Goal: Communication & Community: Answer question/provide support

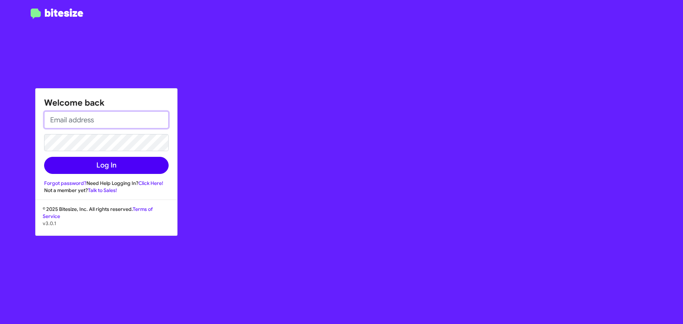
type input "[EMAIL_ADDRESS][DOMAIN_NAME]"
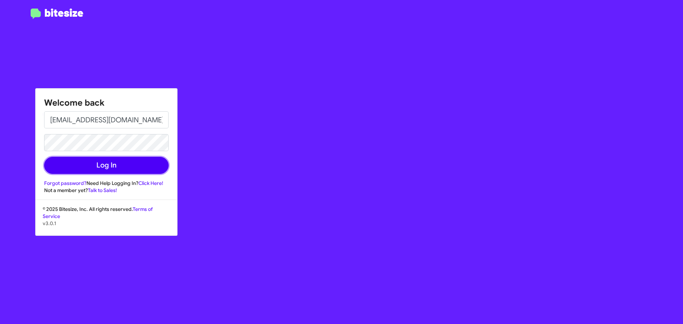
click at [95, 165] on button "Log In" at bounding box center [106, 165] width 125 height 17
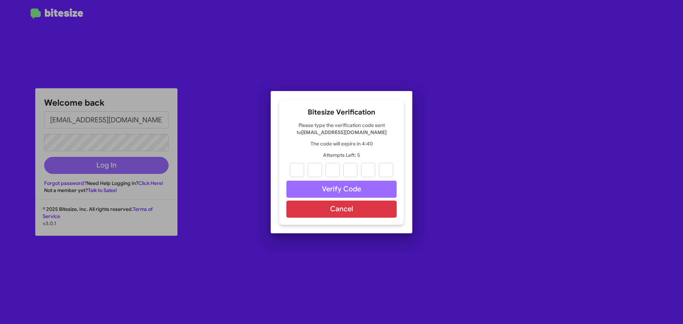
type input "3"
type input "5"
type input "7"
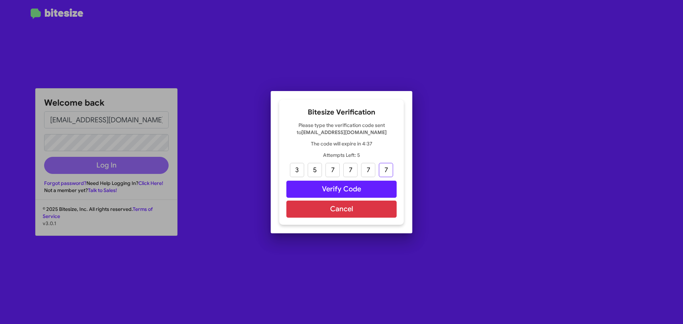
type input "7"
click at [335, 166] on input "7" at bounding box center [332, 170] width 14 height 14
type input "3"
type input "5"
type input "8"
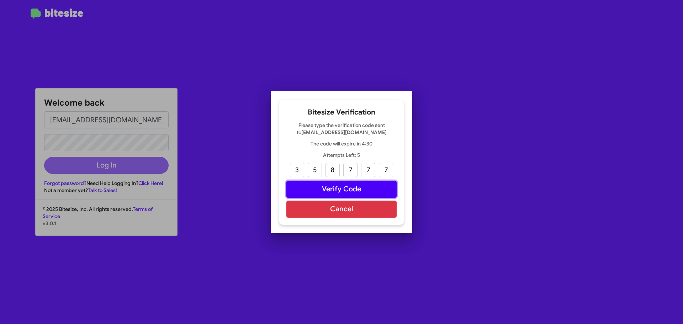
click at [333, 191] on button "Verify Code" at bounding box center [341, 189] width 110 height 17
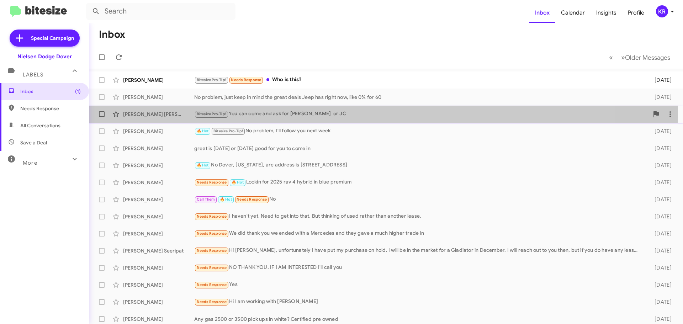
click at [285, 111] on div "Bitesize Pro-Tip! You can come and ask for [PERSON_NAME] or JC" at bounding box center [421, 114] width 455 height 8
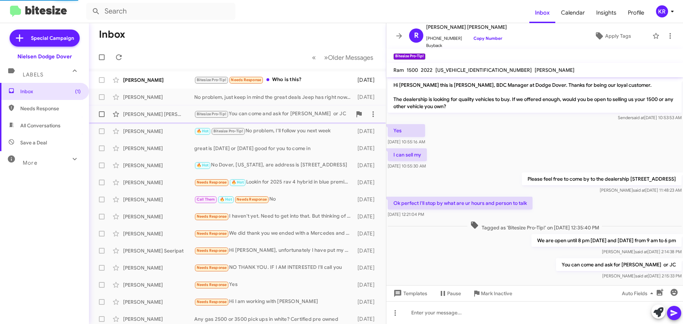
scroll to position [10, 0]
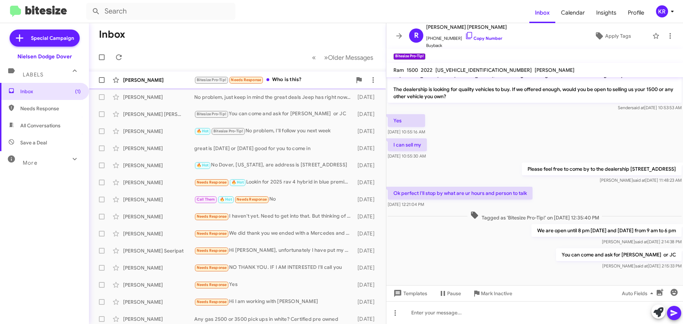
click at [295, 79] on div "Bitesize Pro-Tip! Needs Response Who is this?" at bounding box center [273, 80] width 158 height 8
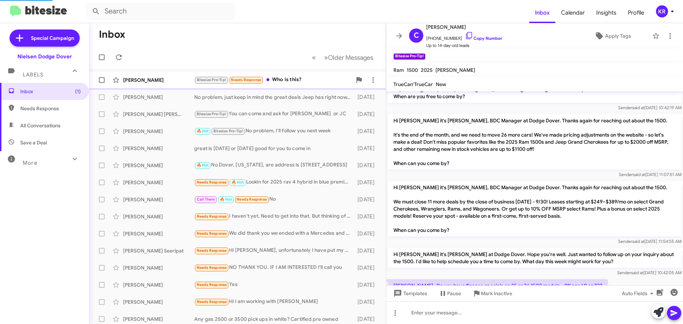
scroll to position [102, 0]
